Goal: Check status: Check status

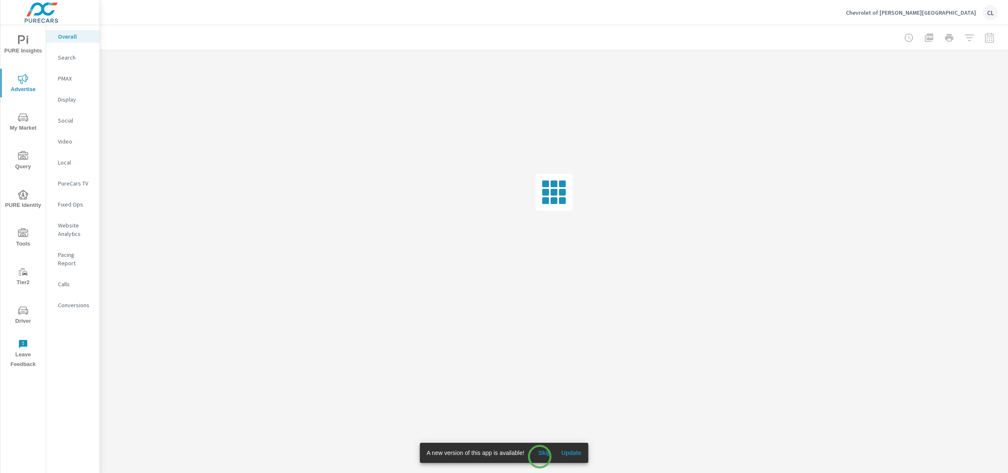
click at [540, 457] on button "Skip" at bounding box center [544, 452] width 27 height 13
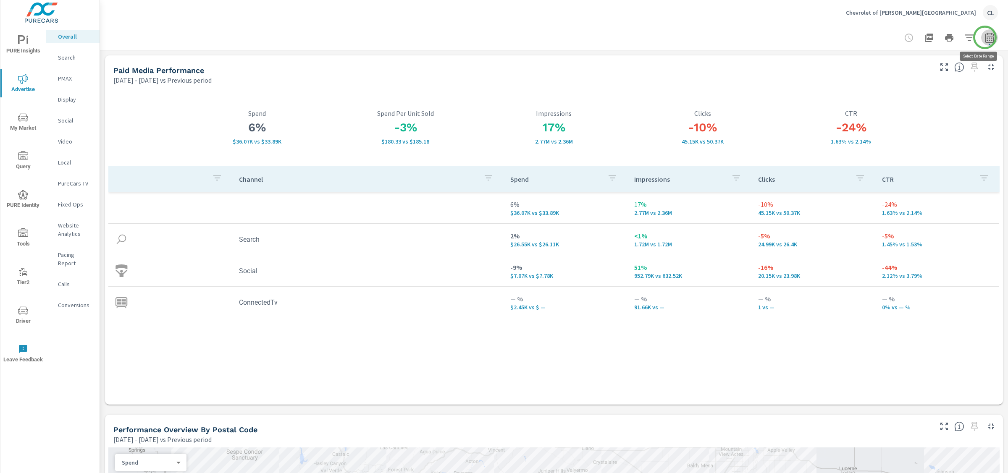
click at [985, 37] on icon "button" at bounding box center [989, 38] width 10 height 10
select select "Previous period"
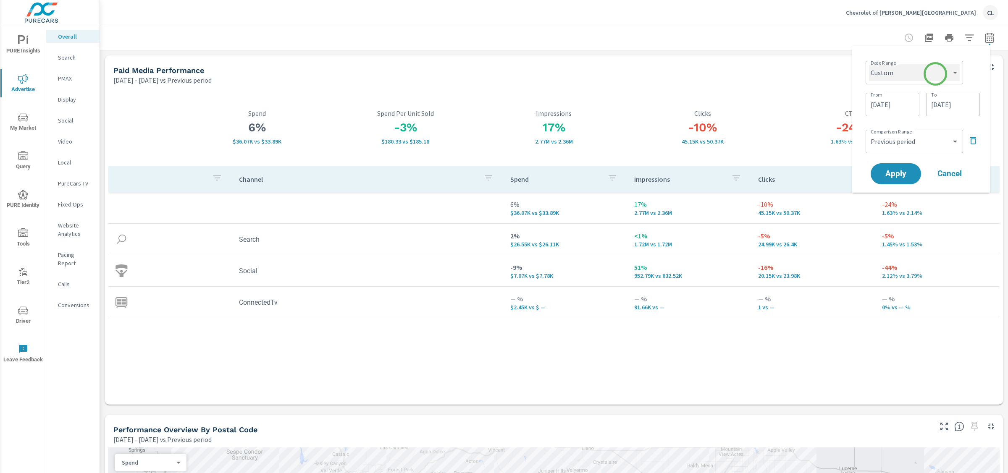
click at [935, 74] on select "Custom [DATE] Last week Last 7 days Last 14 days Last 30 days Last 45 days Last…" at bounding box center [914, 72] width 91 height 17
click at [869, 64] on select "Custom [DATE] Last week Last 7 days Last 14 days Last 30 days Last 45 days Last…" at bounding box center [914, 72] width 91 height 17
select select "Last 30 days"
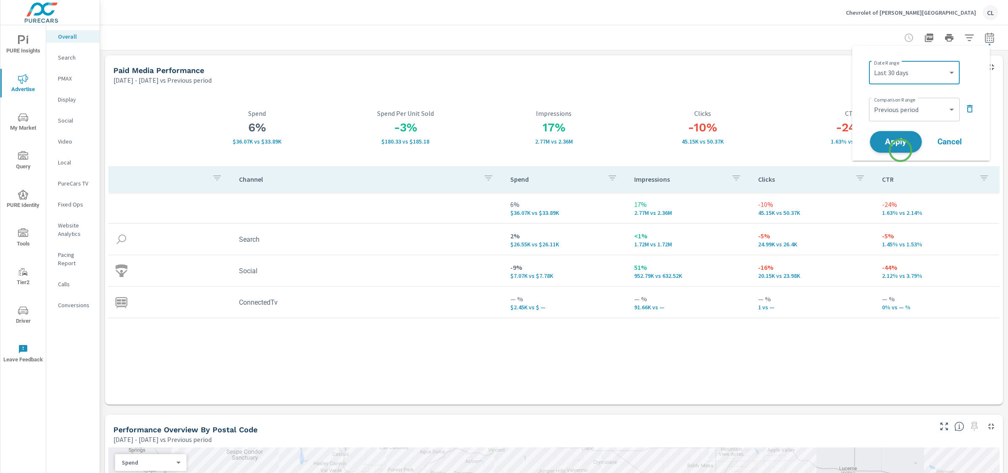
click at [899, 147] on button "Apply" at bounding box center [896, 142] width 52 height 22
